Goal: Information Seeking & Learning: Learn about a topic

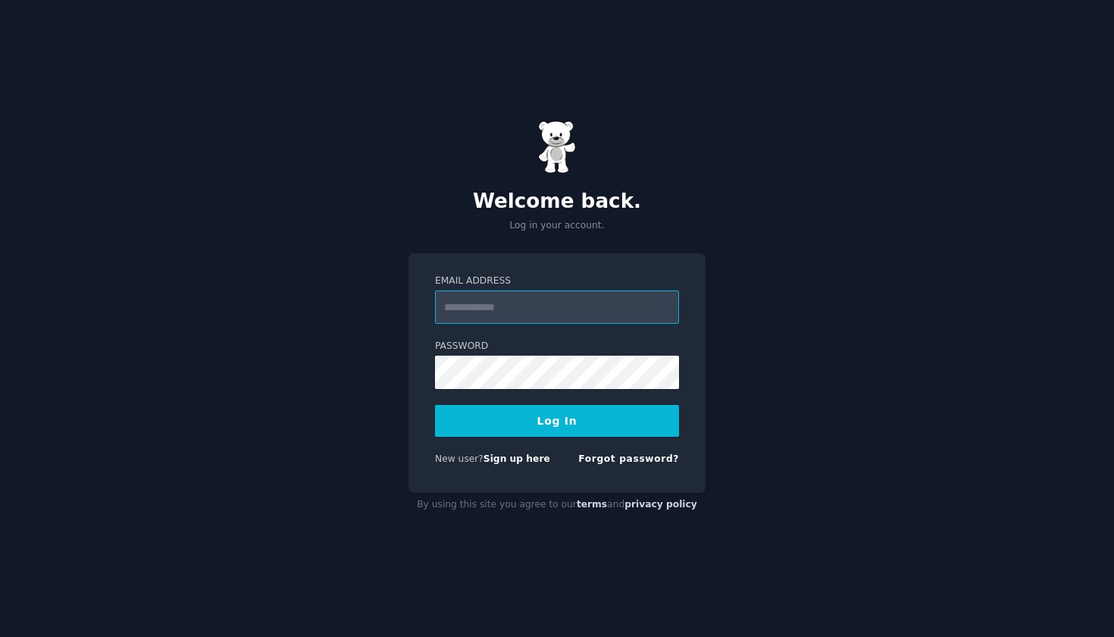
click at [524, 303] on input "Email Address" at bounding box center [557, 306] width 244 height 33
type input "**********"
click at [566, 415] on button "Log In" at bounding box center [557, 421] width 244 height 32
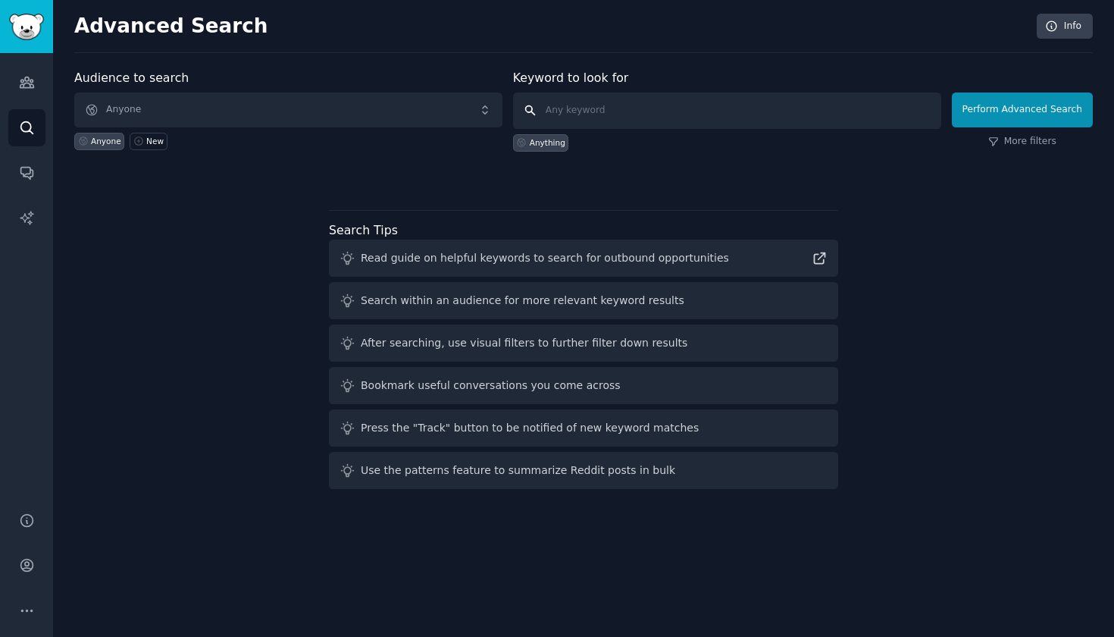
click at [560, 114] on input "text" at bounding box center [727, 110] width 428 height 36
type input "survey tool"
click at [982, 121] on button "Perform Advanced Search" at bounding box center [1022, 109] width 141 height 35
